Goal: Task Accomplishment & Management: Complete application form

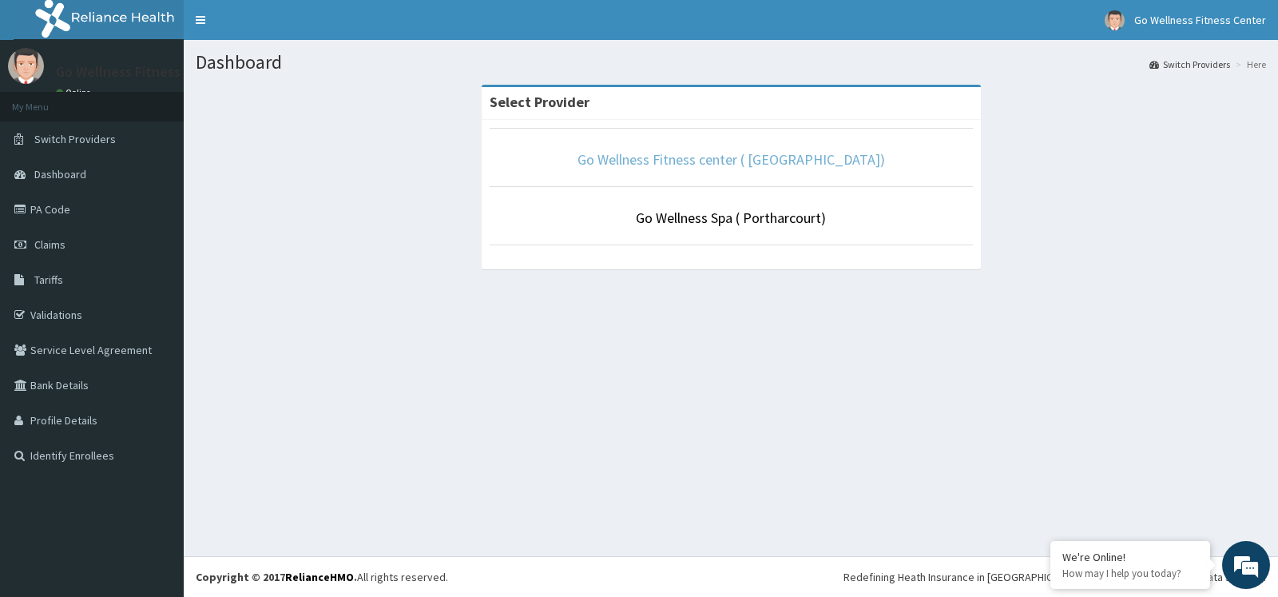
click at [745, 165] on link "Go Wellness Fitness center ( [GEOGRAPHIC_DATA])" at bounding box center [732, 159] width 308 height 18
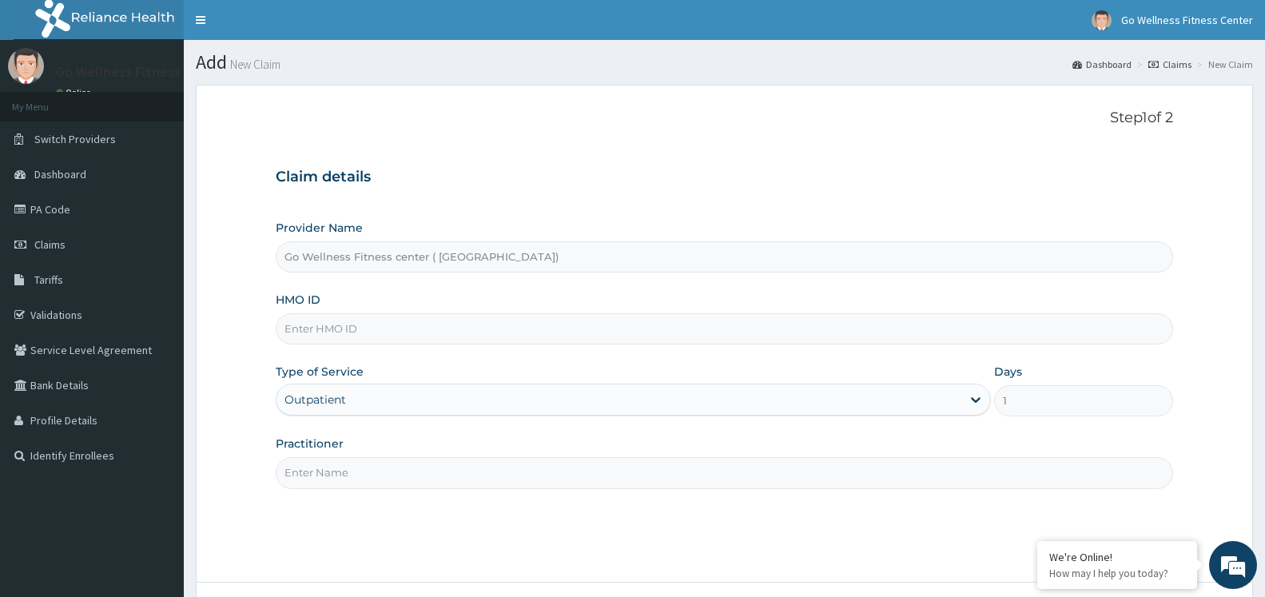
click at [383, 324] on input "HMO ID" at bounding box center [724, 328] width 897 height 31
type input "CYS/10095/A"
click at [328, 468] on input "Practitioner" at bounding box center [724, 472] width 897 height 31
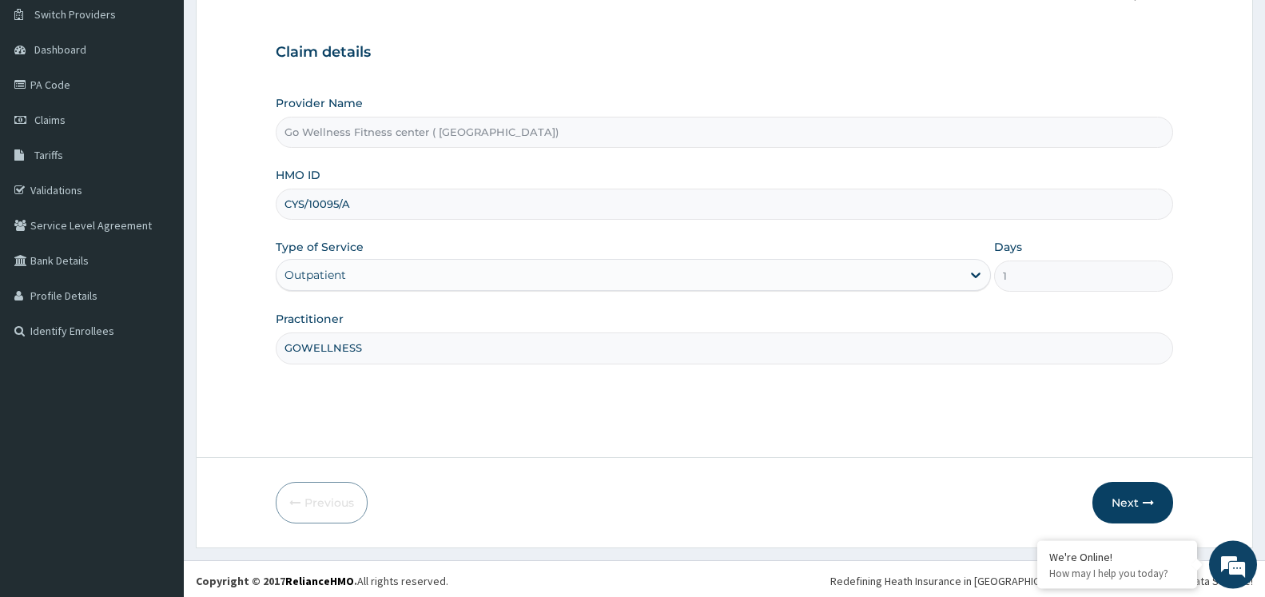
scroll to position [129, 0]
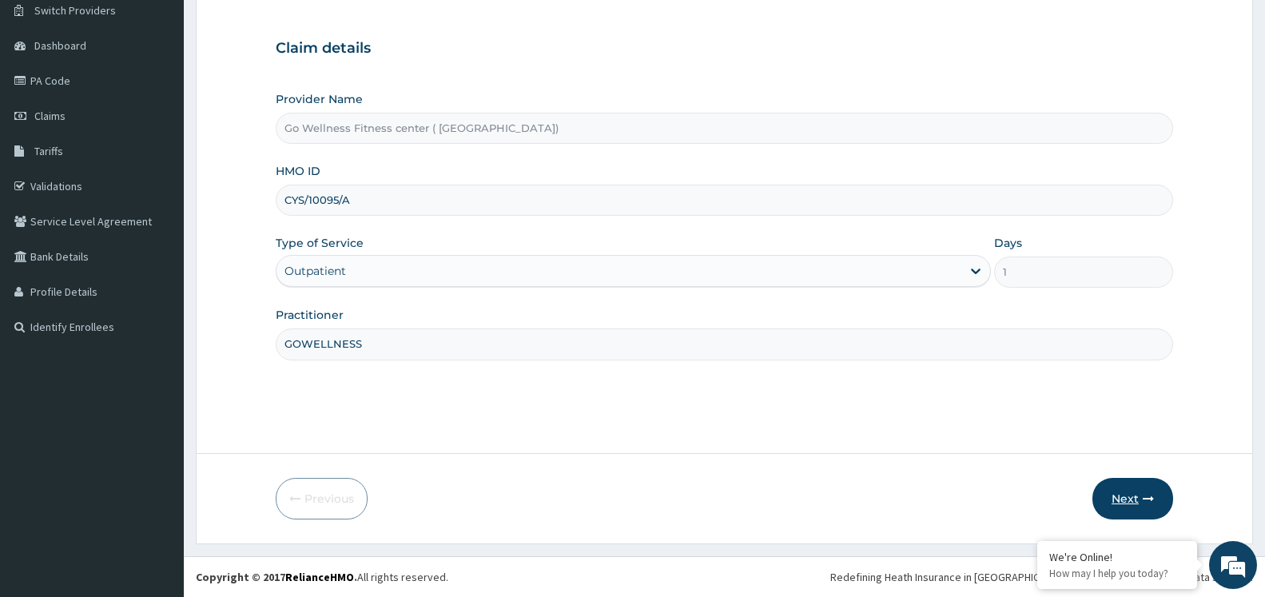
type input "GOWELLNESS"
click at [1103, 500] on button "Next" at bounding box center [1132, 499] width 81 height 42
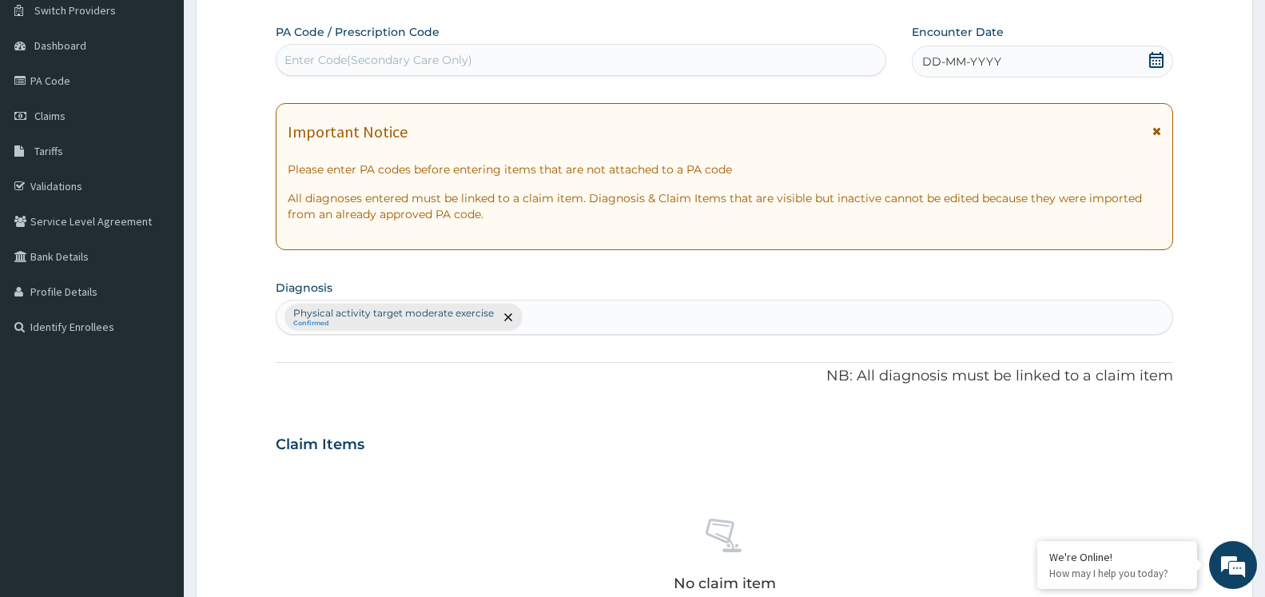
click at [455, 62] on div "Enter Code(Secondary Care Only)" at bounding box center [378, 60] width 188 height 16
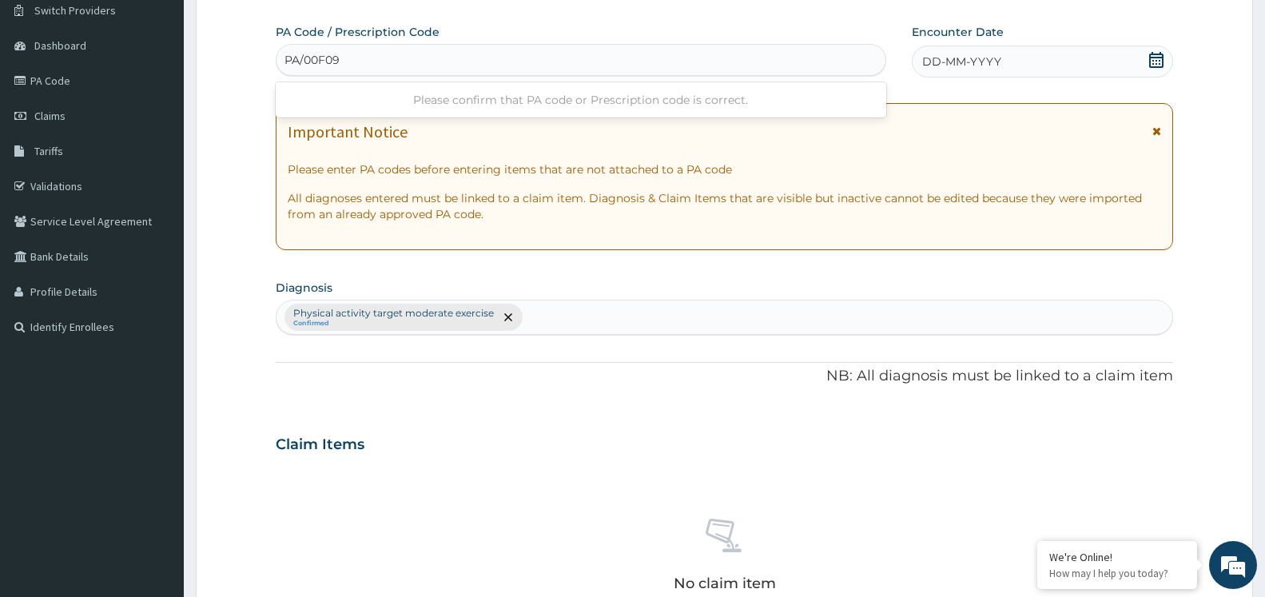
type input "PA/00F096"
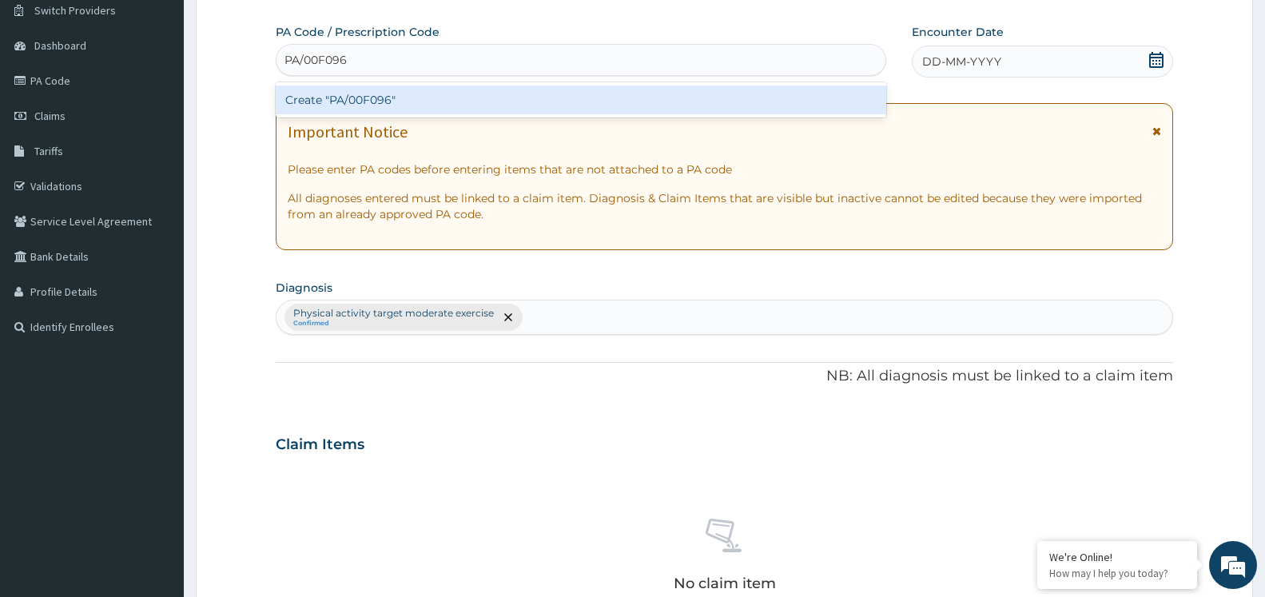
click at [409, 101] on div "Create "PA/00F096"" at bounding box center [581, 99] width 610 height 29
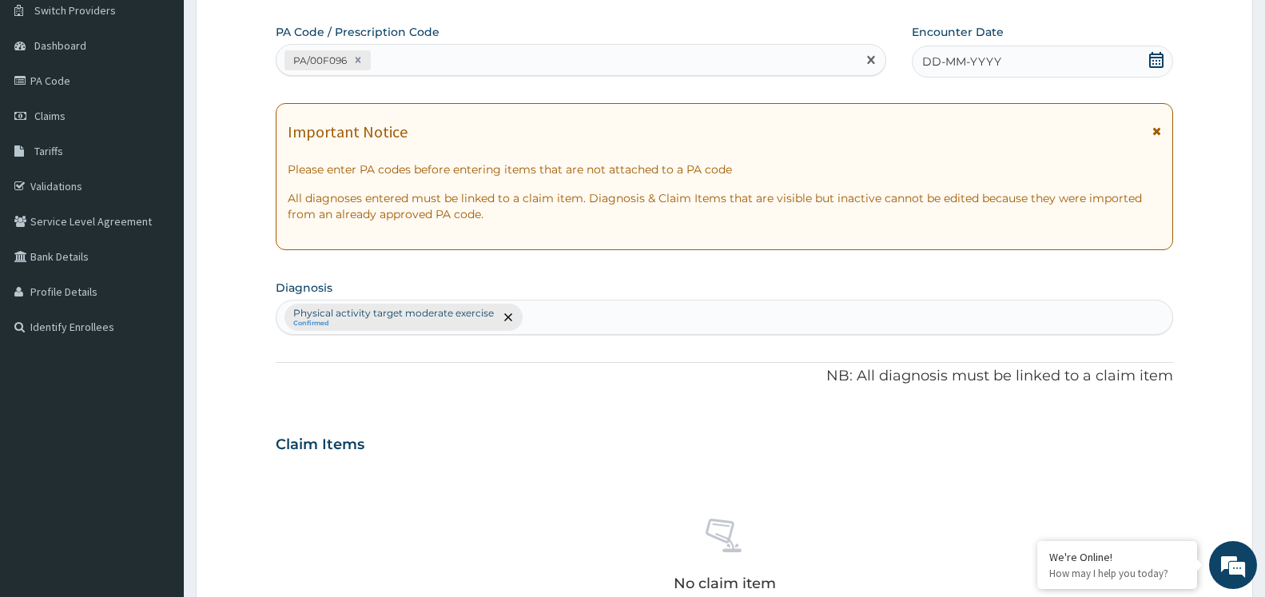
drag, startPoint x: 1153, startPoint y: 62, endPoint x: 1140, endPoint y: 83, distance: 24.4
click at [1153, 62] on icon at bounding box center [1156, 60] width 16 height 16
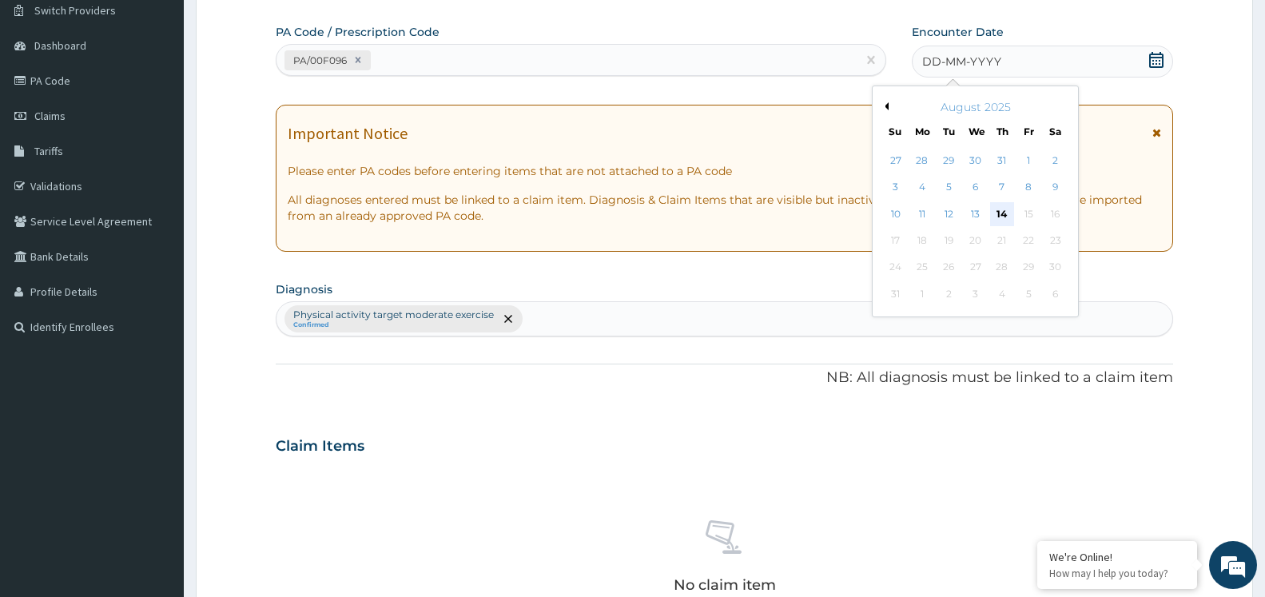
click at [1004, 213] on div "14" at bounding box center [1002, 214] width 24 height 24
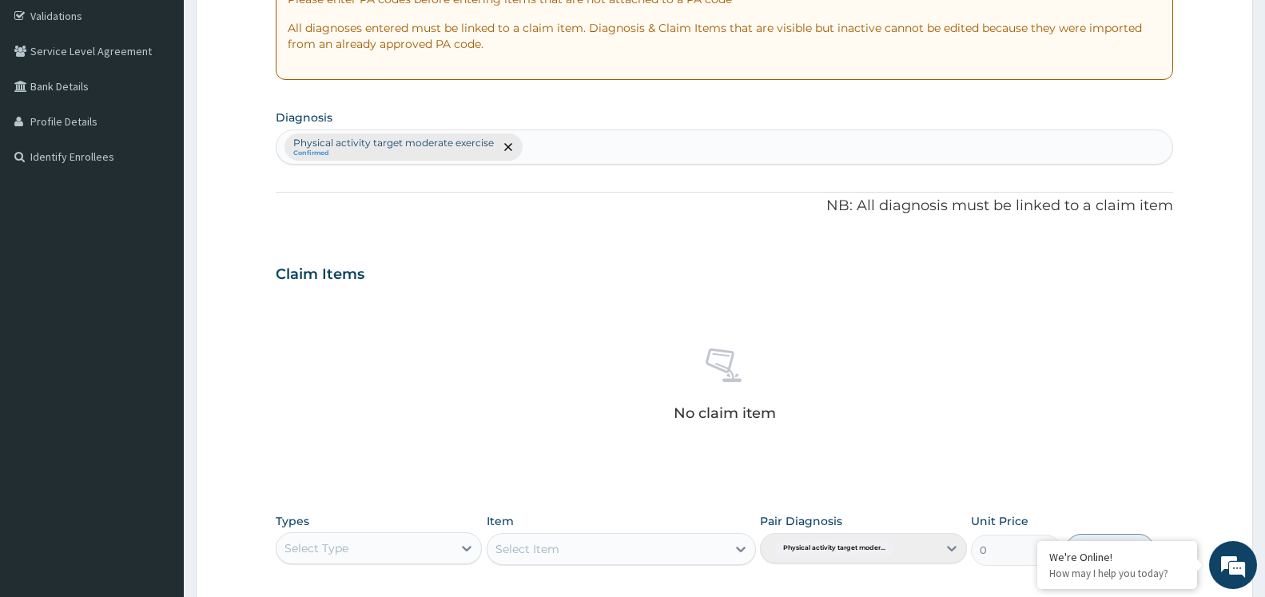
scroll to position [455, 0]
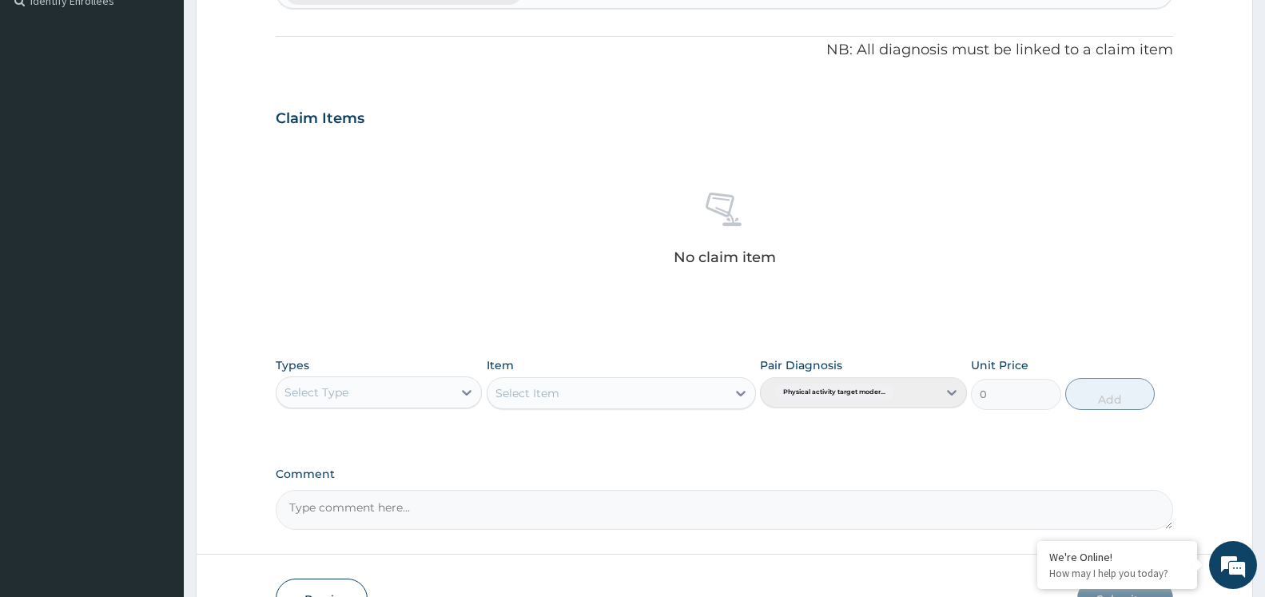
click at [414, 394] on div "Select Type" at bounding box center [364, 393] width 176 height 26
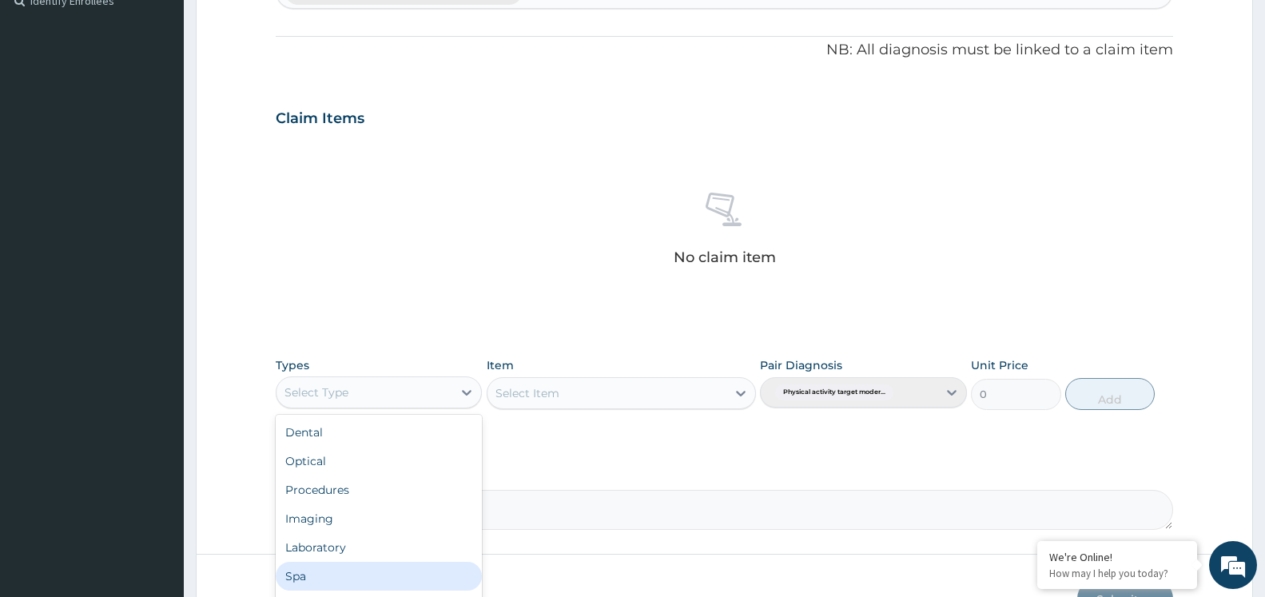
type input "G"
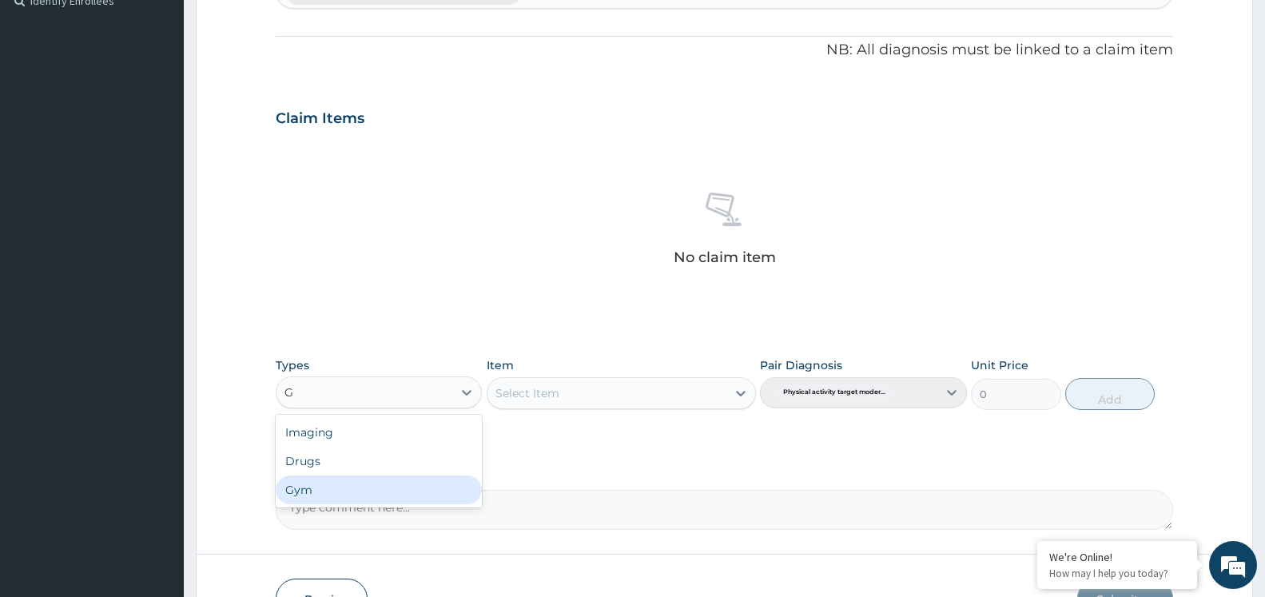
click at [338, 491] on div "Gym" at bounding box center [379, 489] width 206 height 29
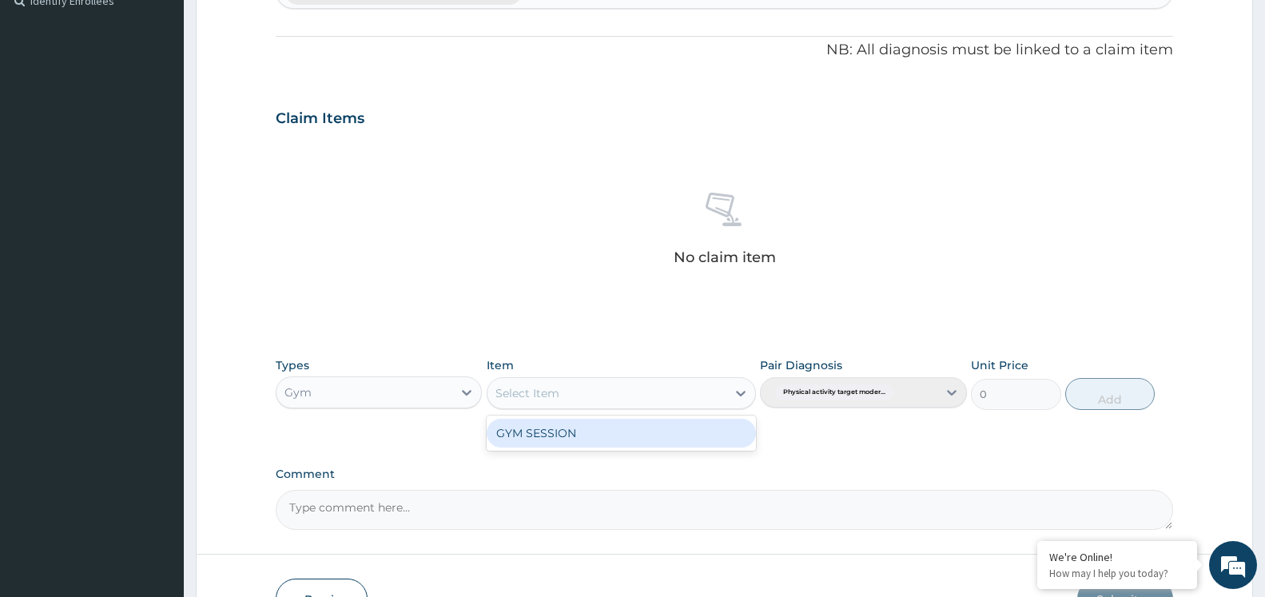
click at [593, 397] on div "Select Item" at bounding box center [606, 393] width 239 height 26
click at [562, 433] on div "GYM SESSION" at bounding box center [621, 433] width 269 height 29
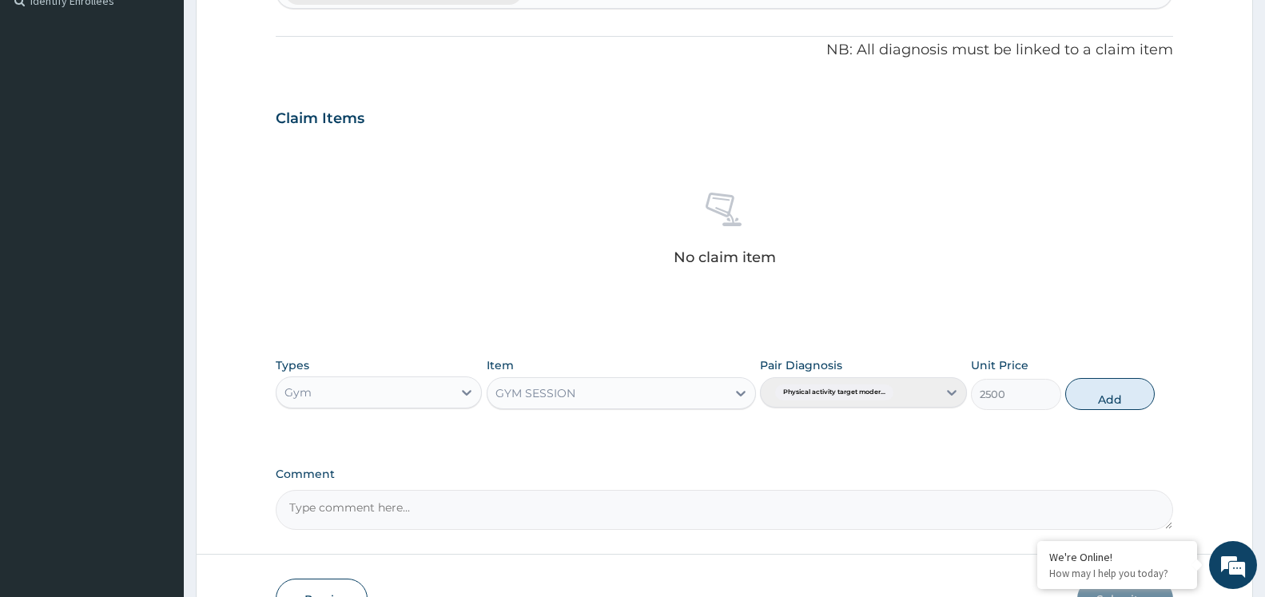
drag, startPoint x: 1085, startPoint y: 402, endPoint x: 1101, endPoint y: 531, distance: 130.4
click at [1085, 401] on button "Add" at bounding box center [1109, 394] width 89 height 32
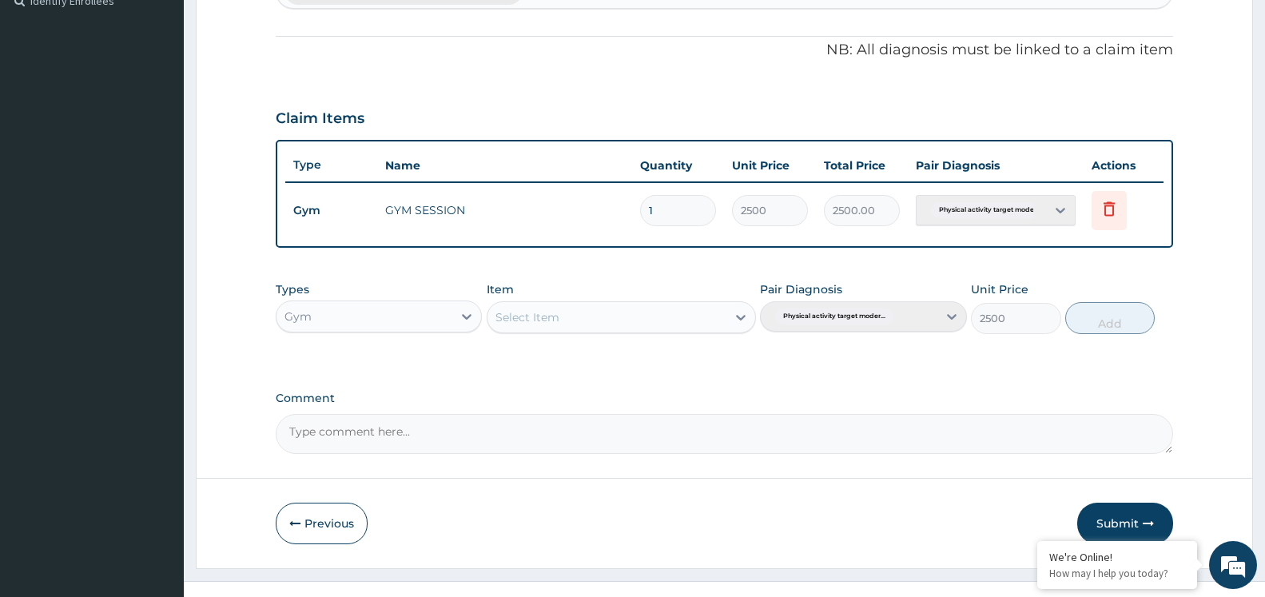
type input "0"
click at [1119, 522] on button "Submit" at bounding box center [1125, 524] width 96 height 42
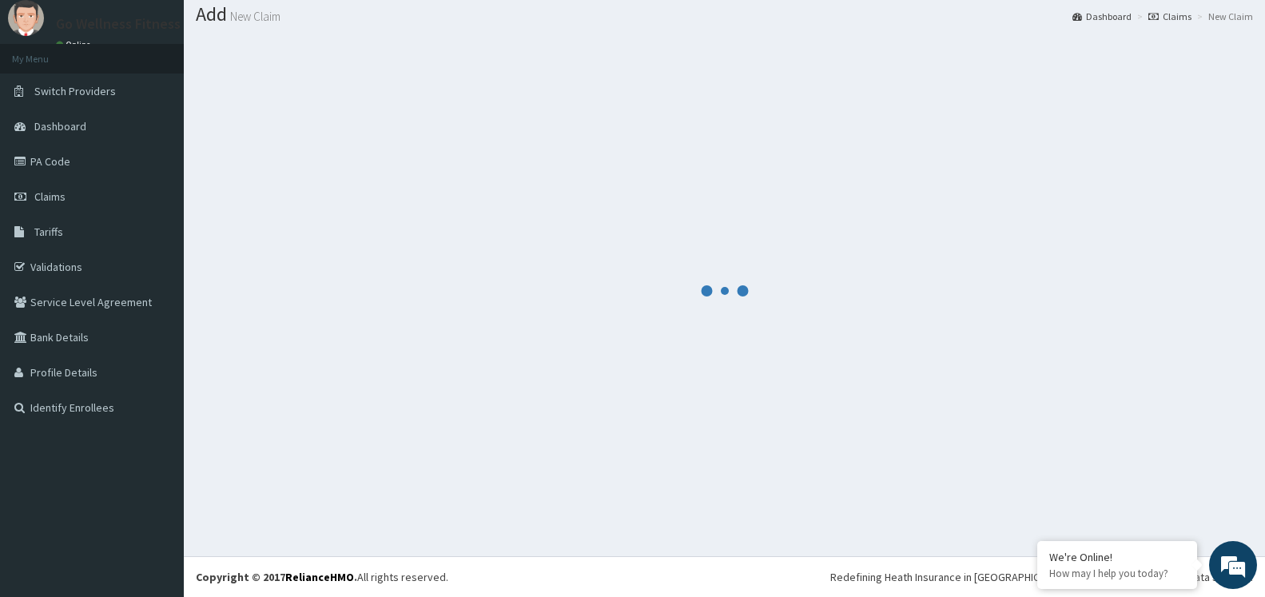
scroll to position [48, 0]
